Goal: Information Seeking & Learning: Learn about a topic

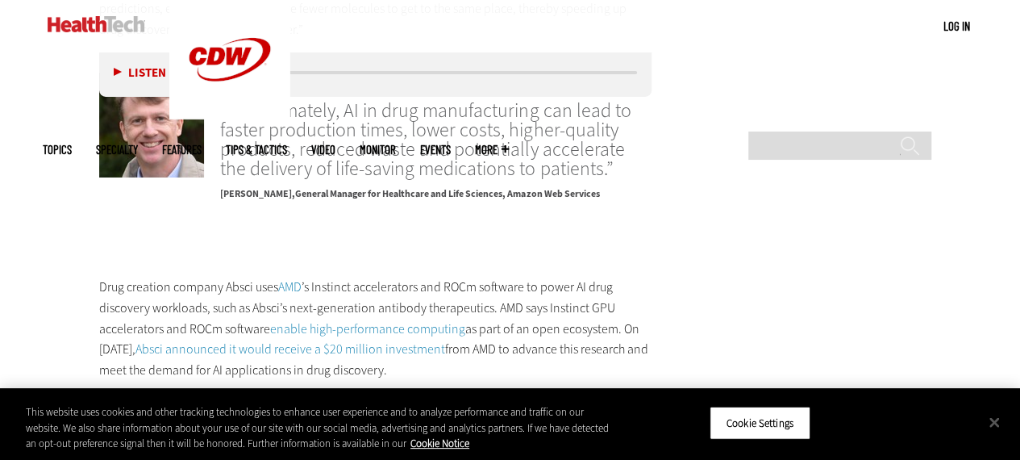
scroll to position [2737, 0]
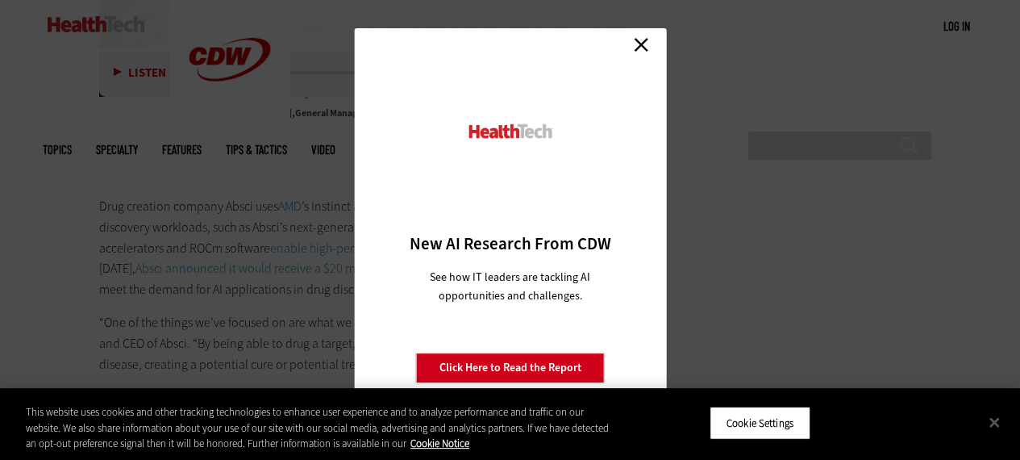
click at [639, 40] on link "Close" at bounding box center [641, 44] width 24 height 24
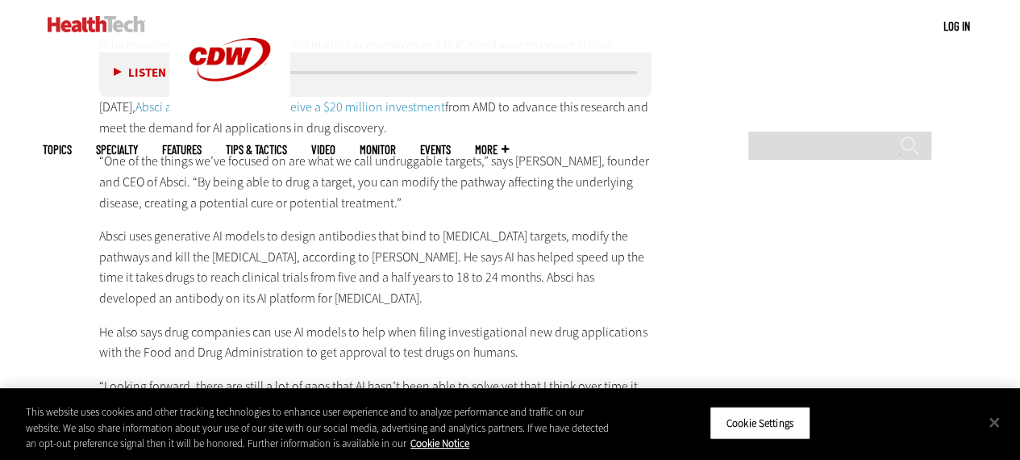
scroll to position [2817, 0]
